Goal: Task Accomplishment & Management: Use online tool/utility

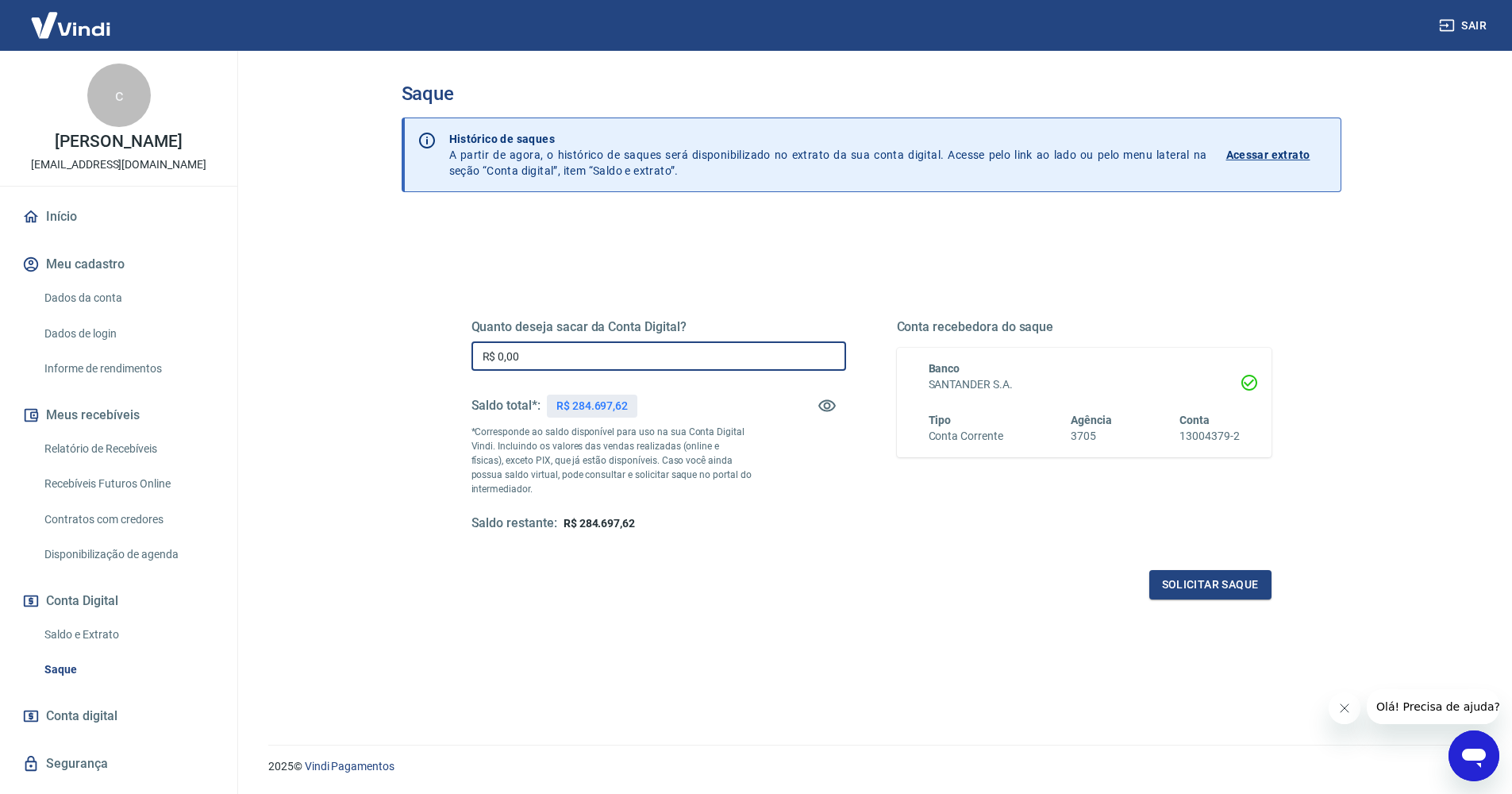
click at [608, 345] on input "R$ 0,00" at bounding box center [659, 356] width 375 height 30
type input "R$ 87.065,34"
click at [1211, 581] on button "Solicitar saque" at bounding box center [1210, 584] width 122 height 30
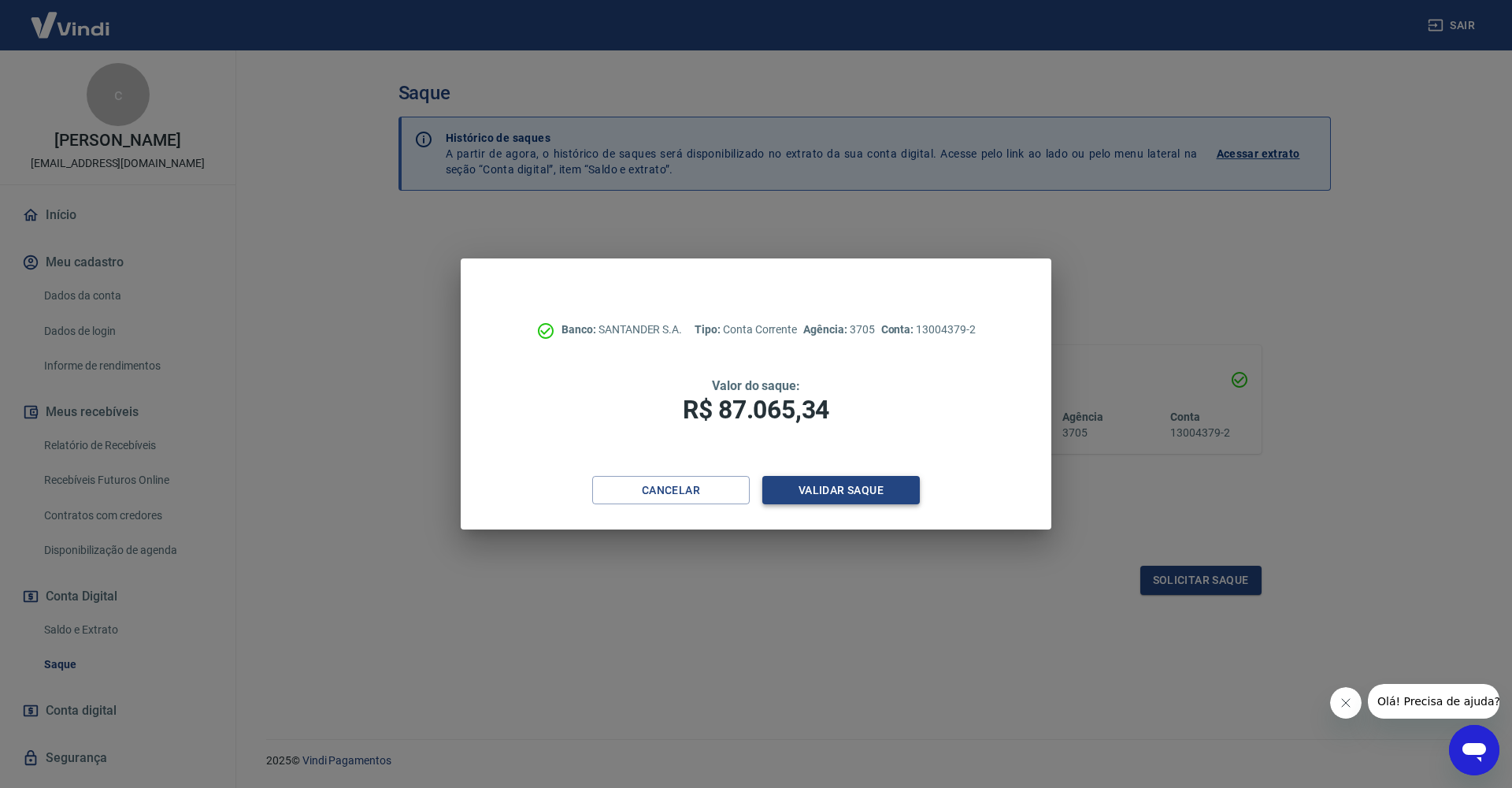
click at [879, 485] on button "Validar saque" at bounding box center [841, 490] width 157 height 29
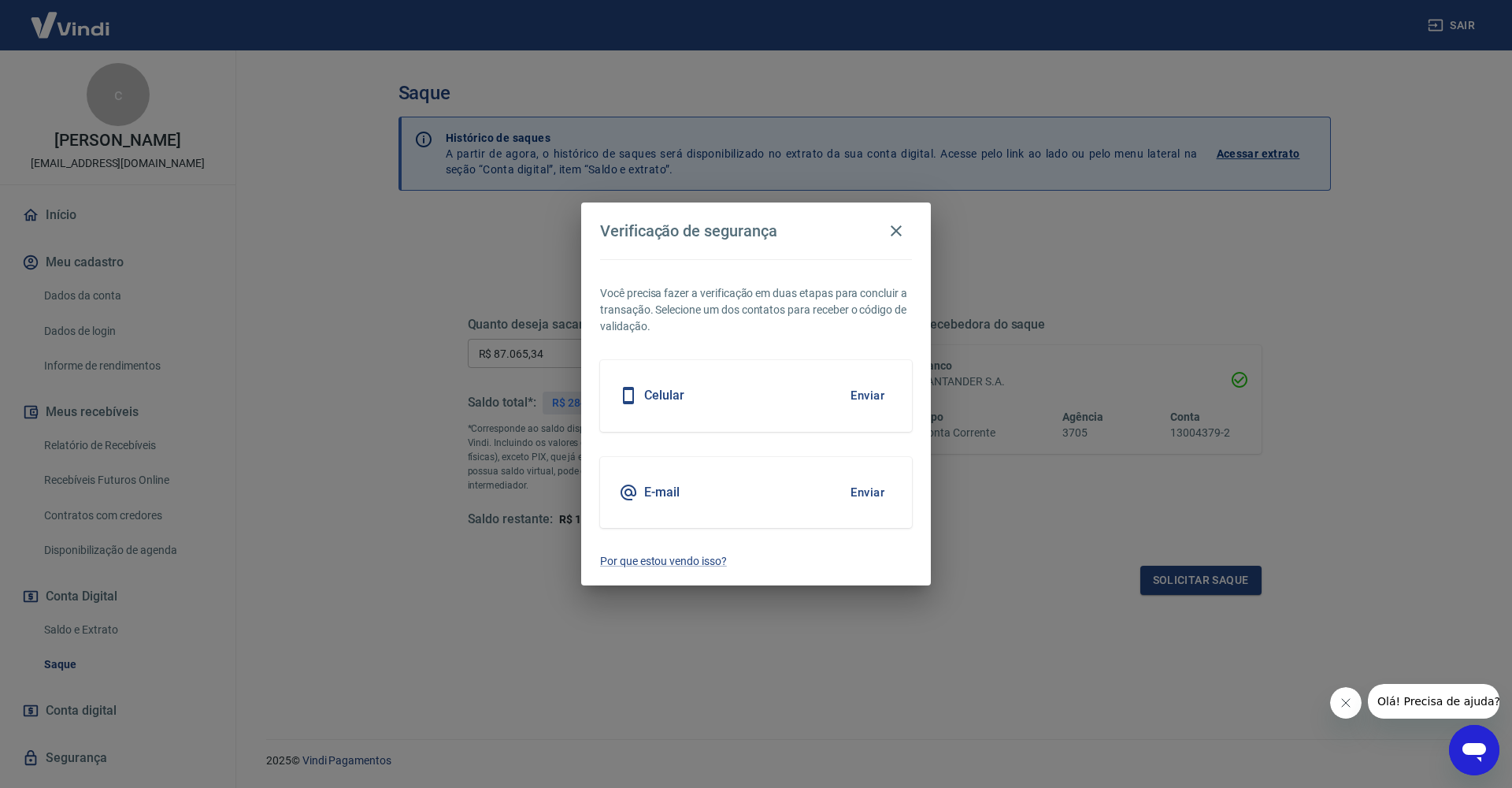
click at [855, 394] on button "Enviar" at bounding box center [867, 395] width 51 height 33
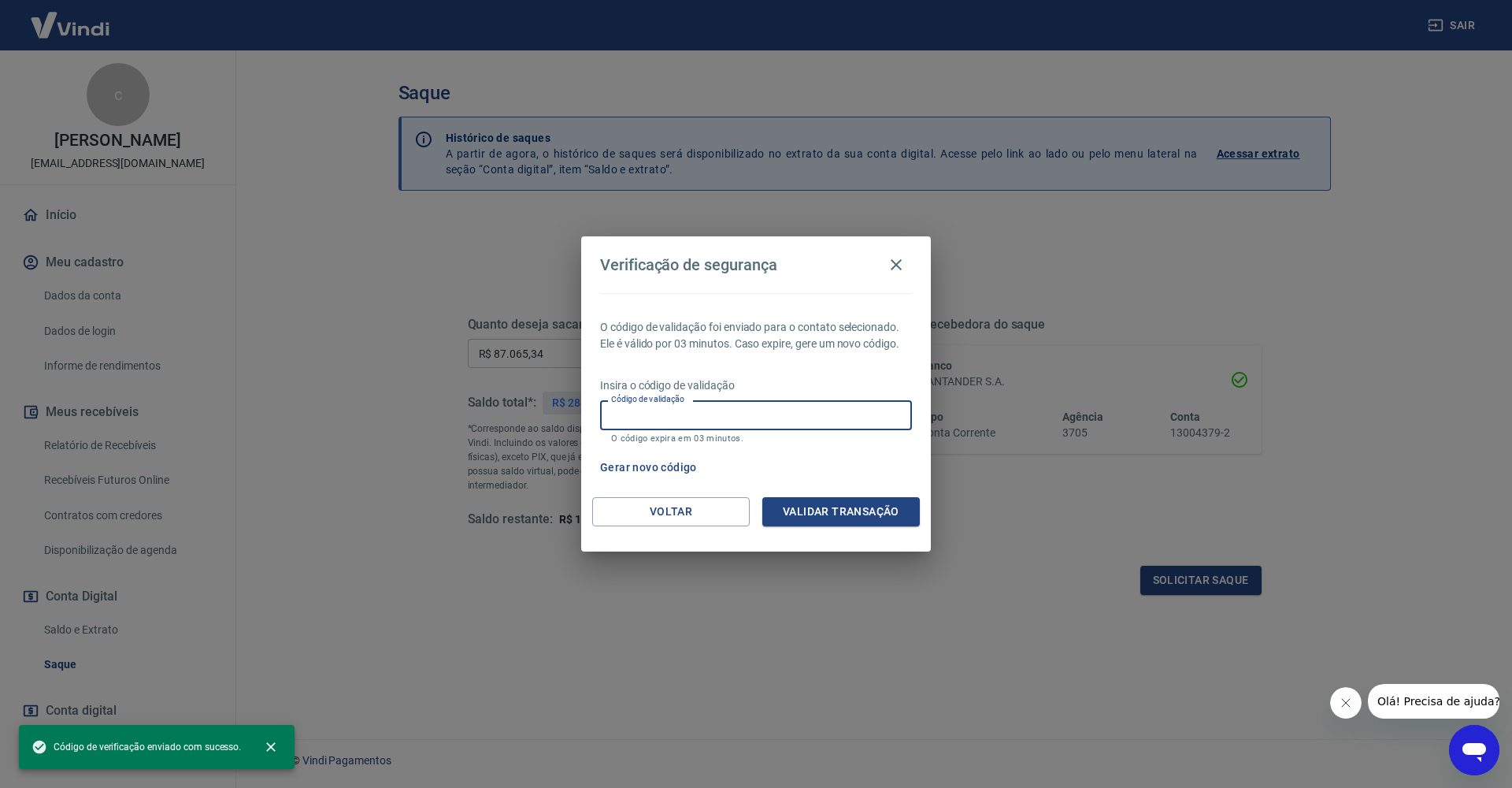
click at [827, 415] on input "Código de validação" at bounding box center [756, 415] width 312 height 29
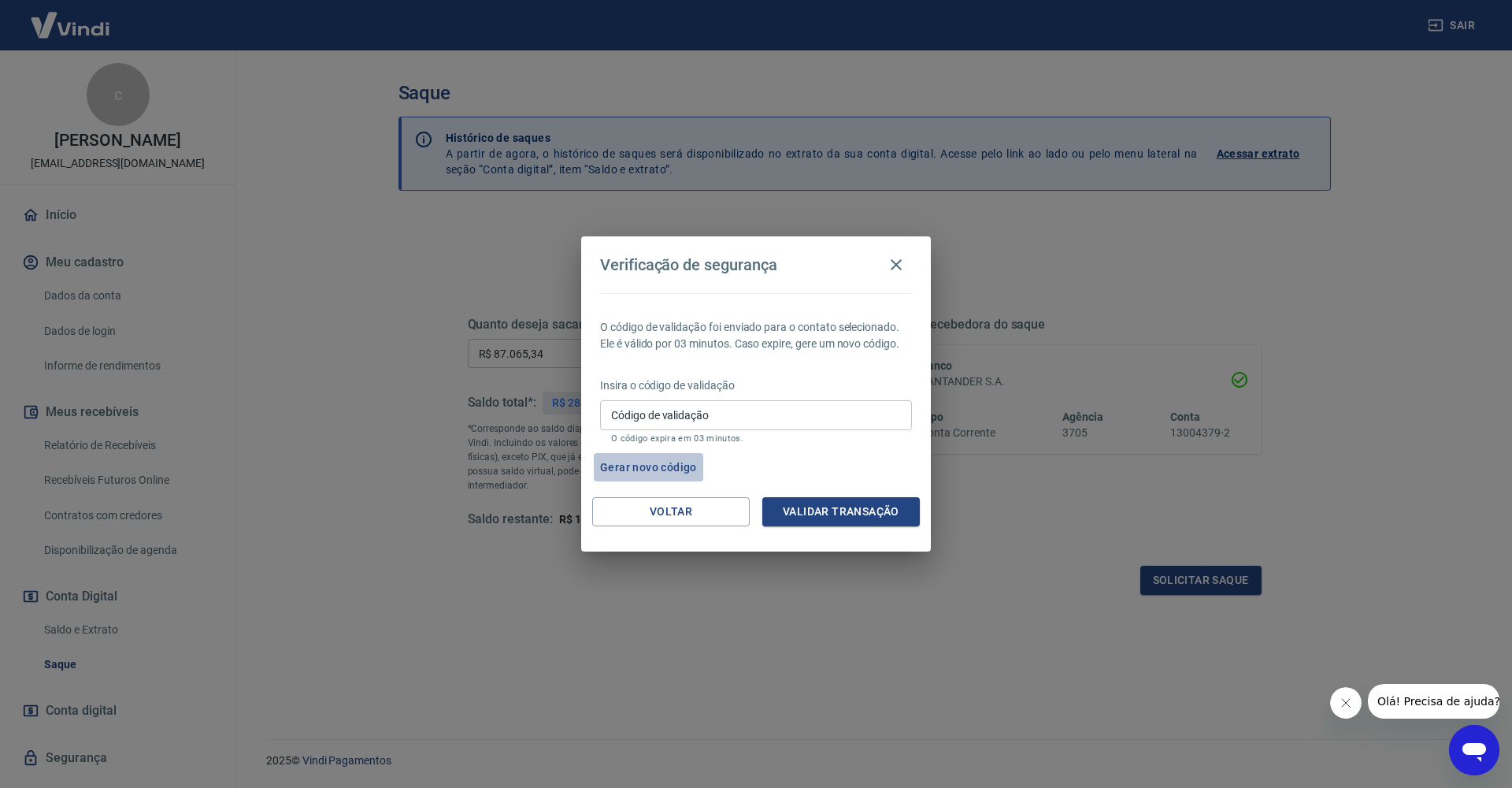
click at [650, 468] on button "Gerar novo código" at bounding box center [649, 467] width 110 height 29
click at [682, 415] on input "Código de validação" at bounding box center [756, 415] width 312 height 29
click at [670, 465] on button "Gerar novo código" at bounding box center [649, 467] width 110 height 29
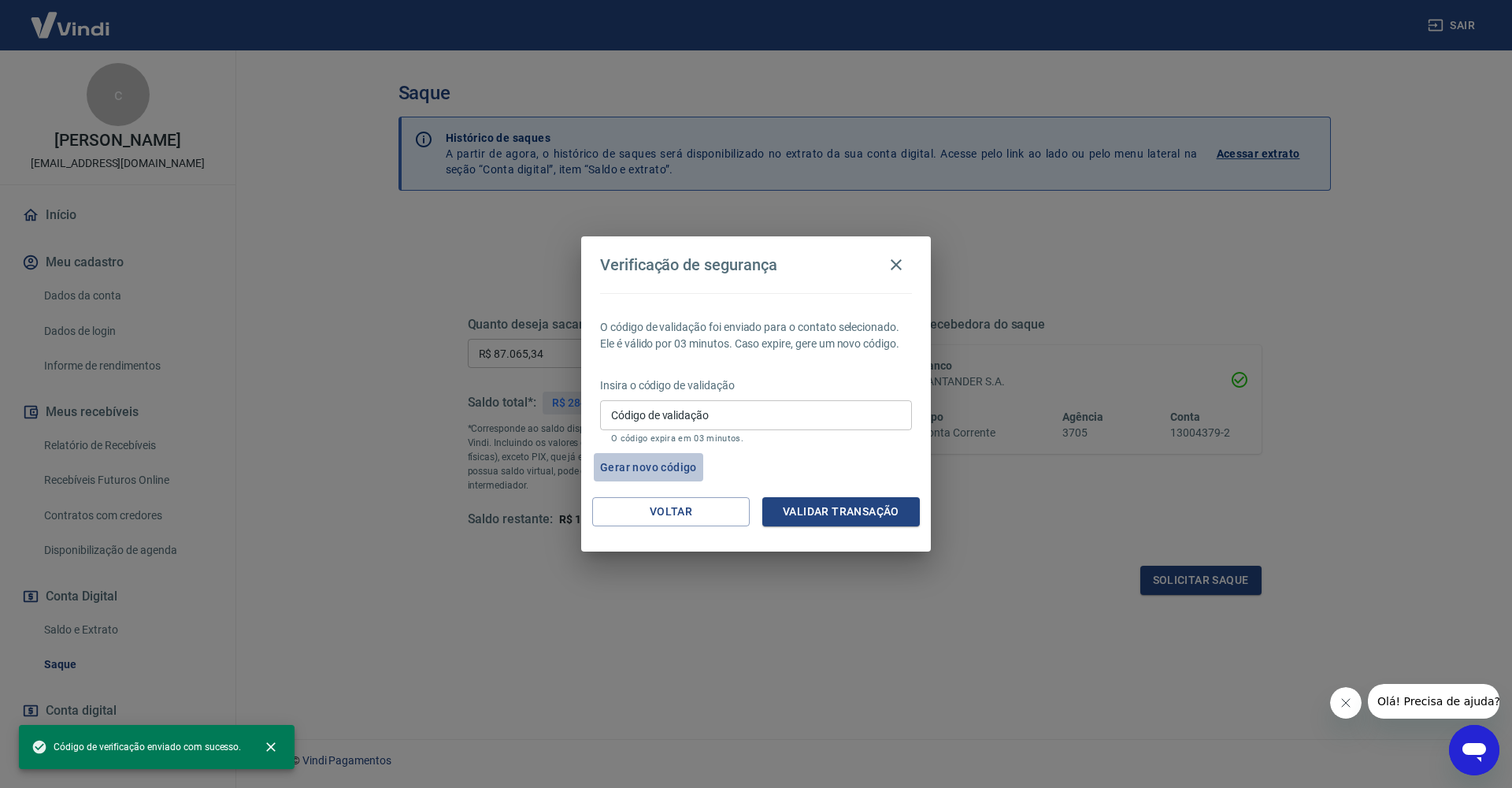
click at [670, 465] on button "Gerar novo código" at bounding box center [649, 467] width 110 height 29
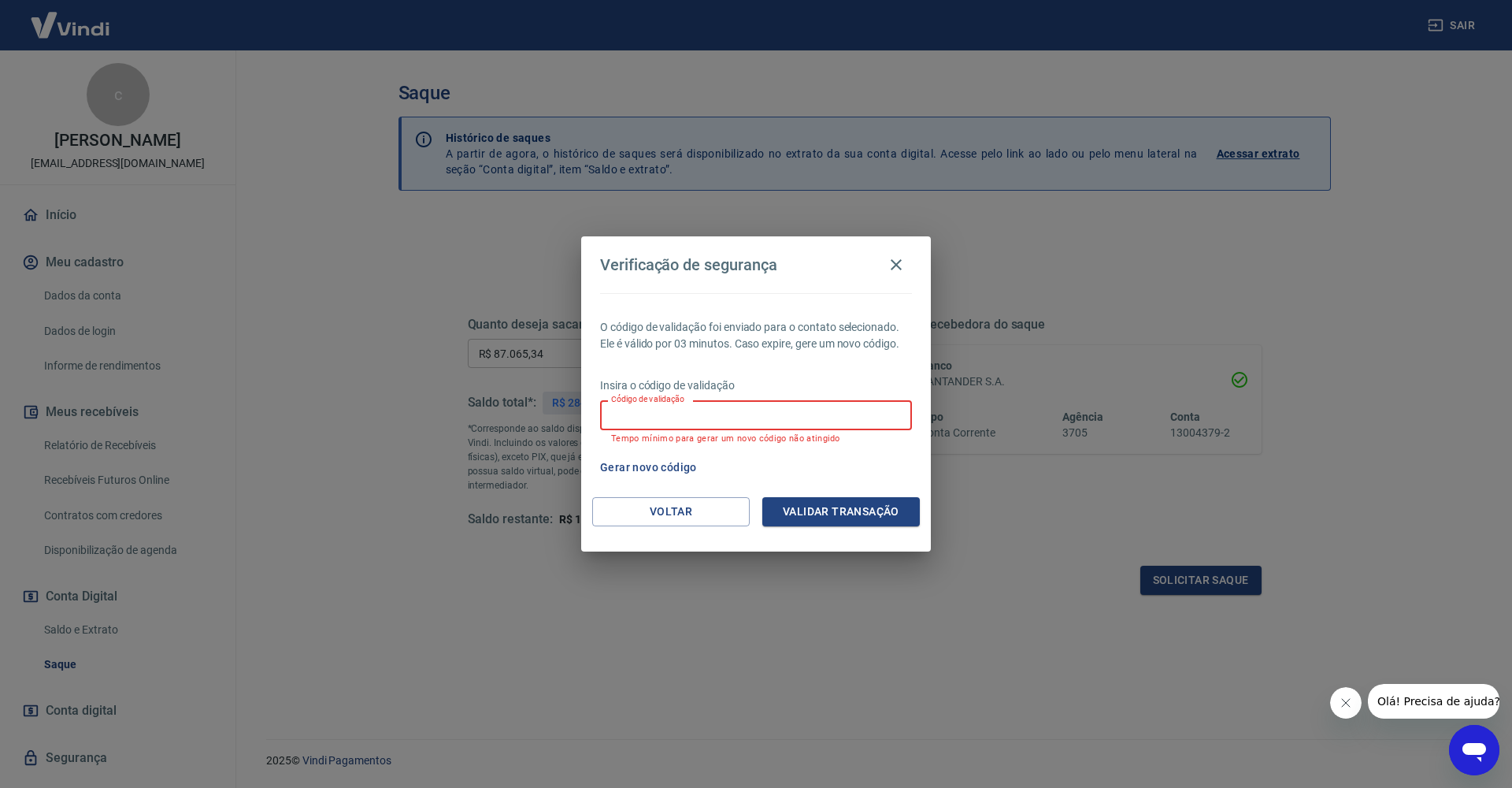
click at [694, 421] on input "Código de validação" at bounding box center [756, 415] width 312 height 29
click at [895, 262] on icon "button" at bounding box center [896, 264] width 19 height 19
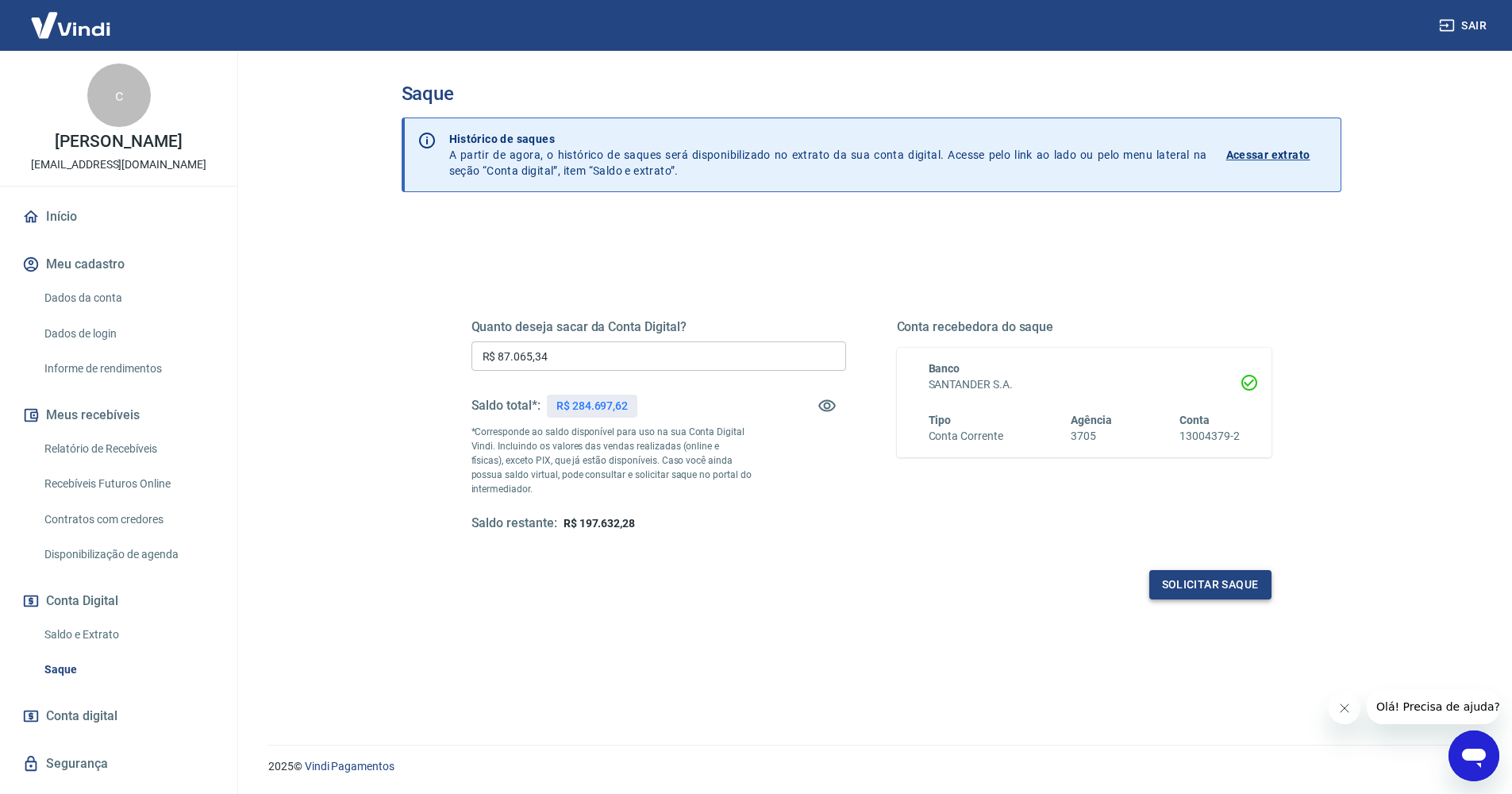
click at [1221, 584] on button "Solicitar saque" at bounding box center [1210, 584] width 122 height 30
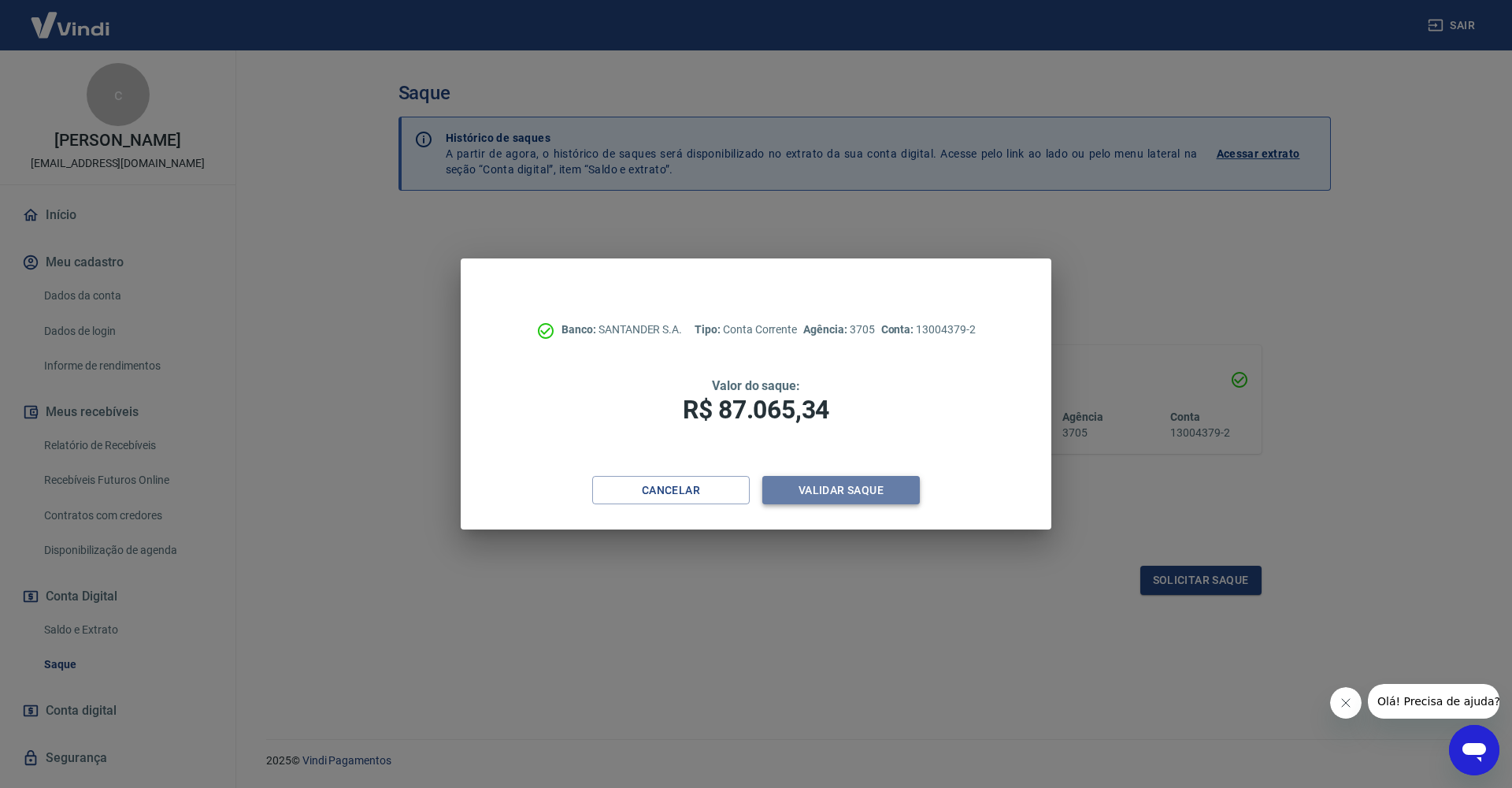
click at [862, 489] on button "Validar saque" at bounding box center [841, 490] width 157 height 29
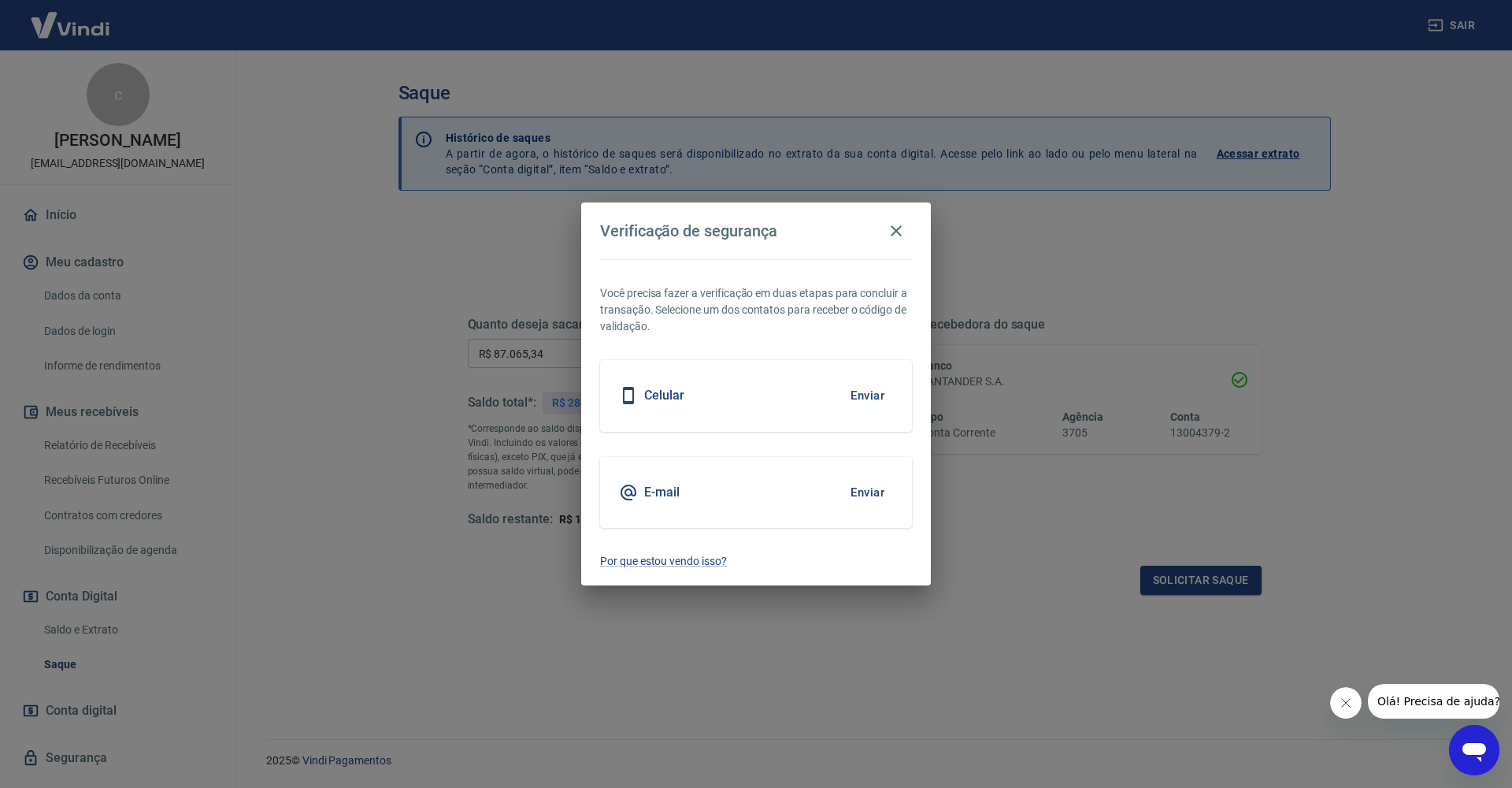
click at [879, 493] on button "Enviar" at bounding box center [867, 491] width 51 height 33
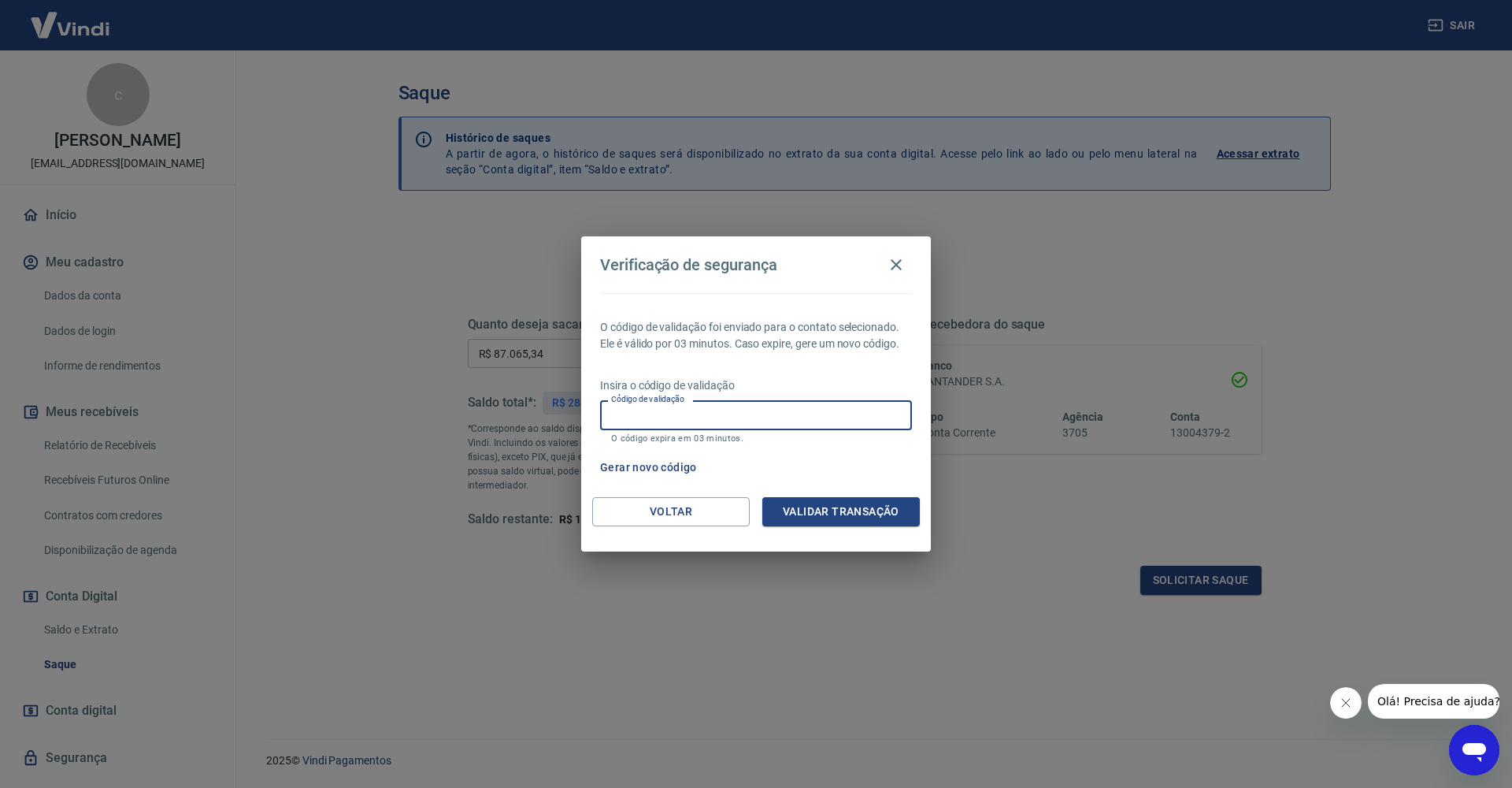
click at [699, 415] on input "Código de validação" at bounding box center [756, 415] width 312 height 29
type input "883505"
click at [808, 510] on button "Validar transação" at bounding box center [841, 511] width 157 height 29
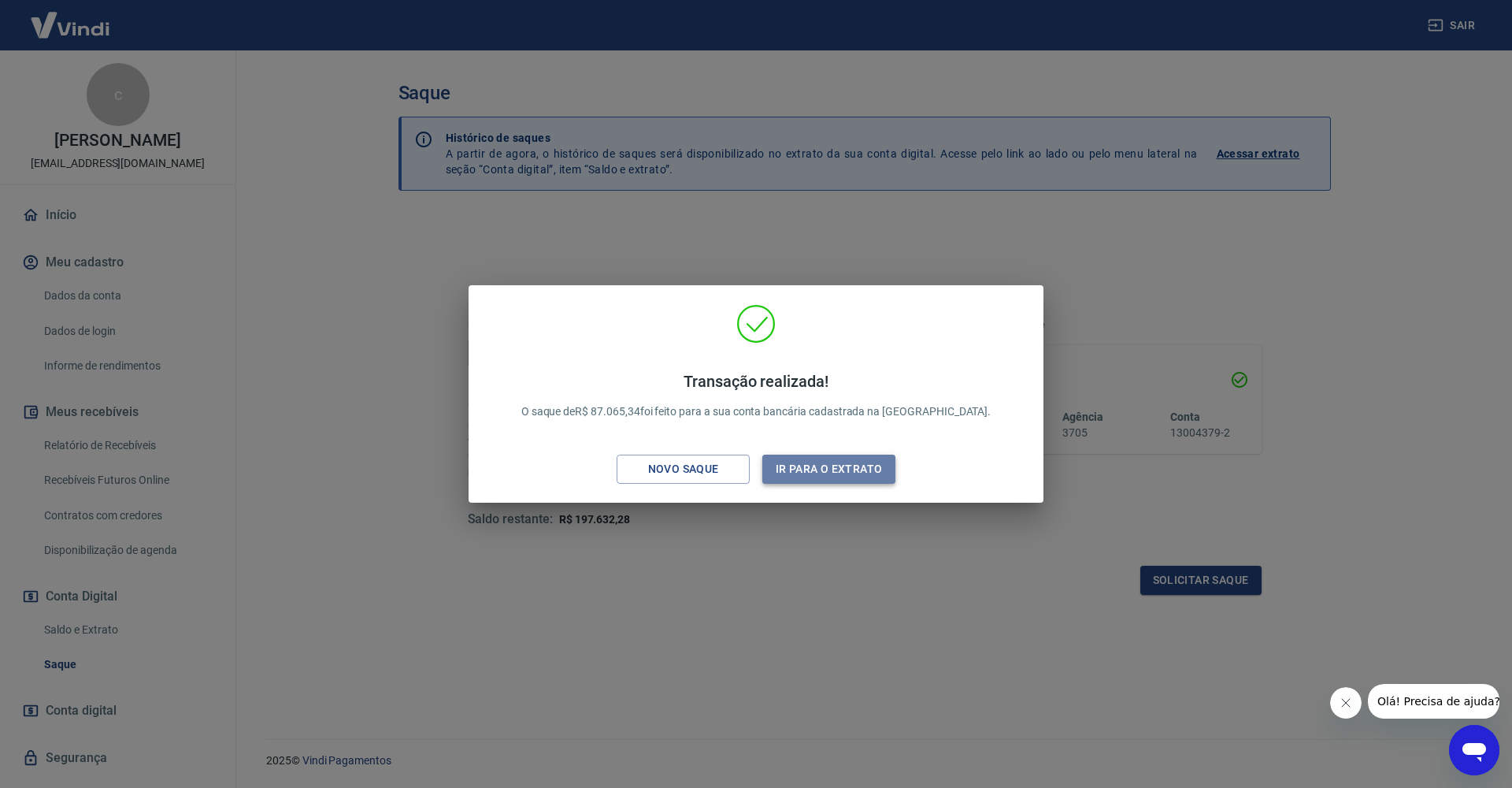
click at [783, 468] on button "Ir para o extrato" at bounding box center [828, 469] width 133 height 29
